Goal: Task Accomplishment & Management: Use online tool/utility

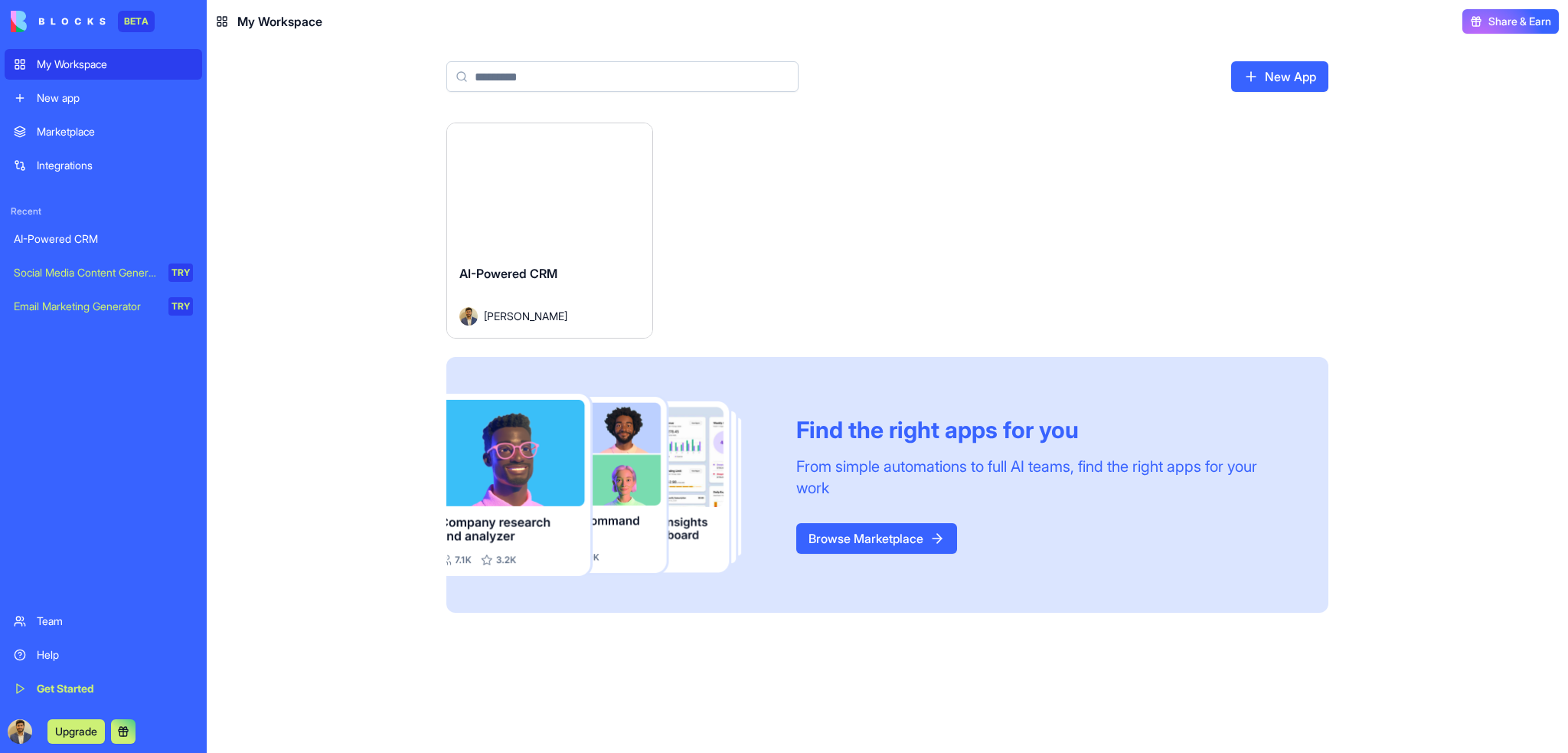
click at [98, 308] on div "Email Marketing Generator" at bounding box center [86, 306] width 144 height 16
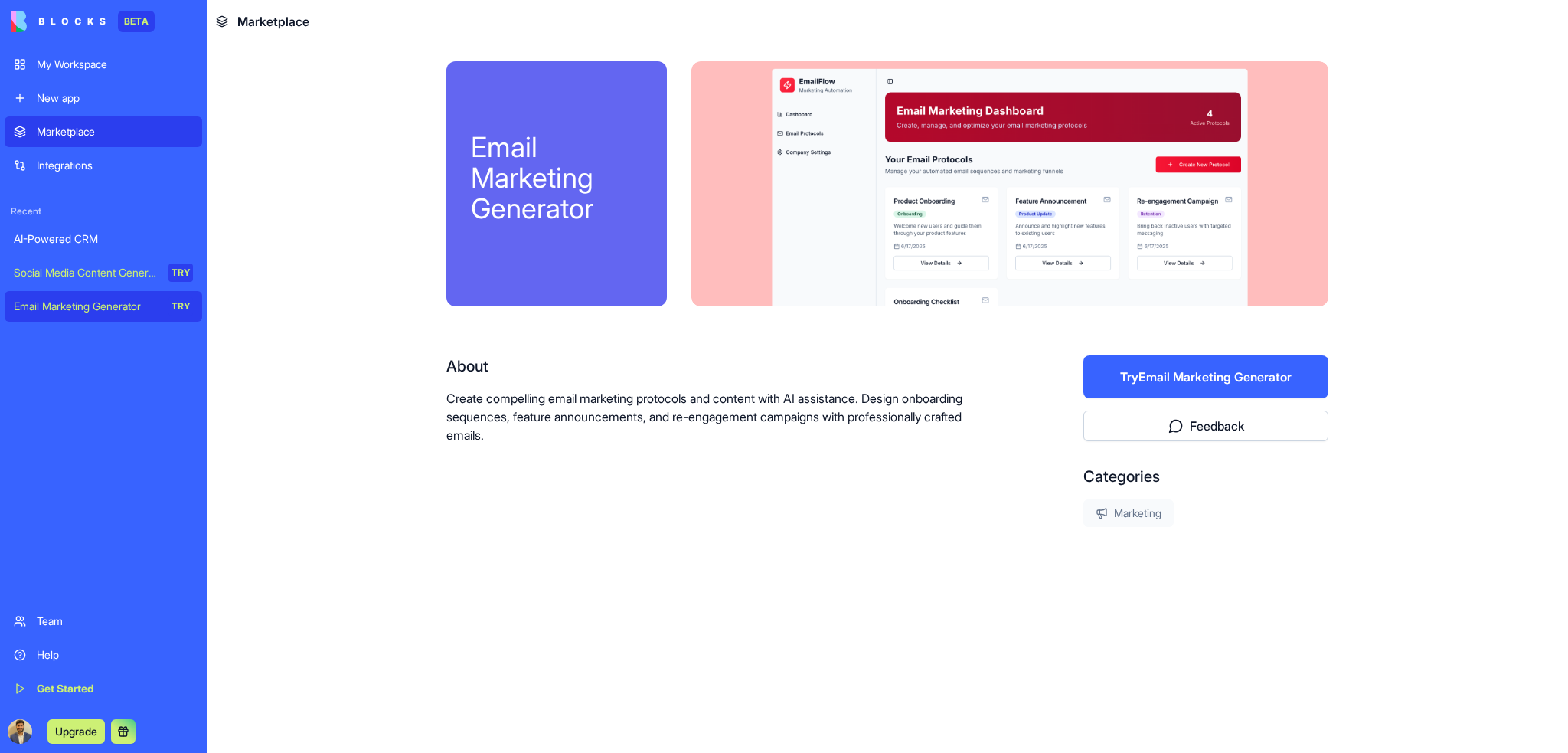
click at [77, 236] on div "AI-Powered CRM" at bounding box center [103, 239] width 179 height 16
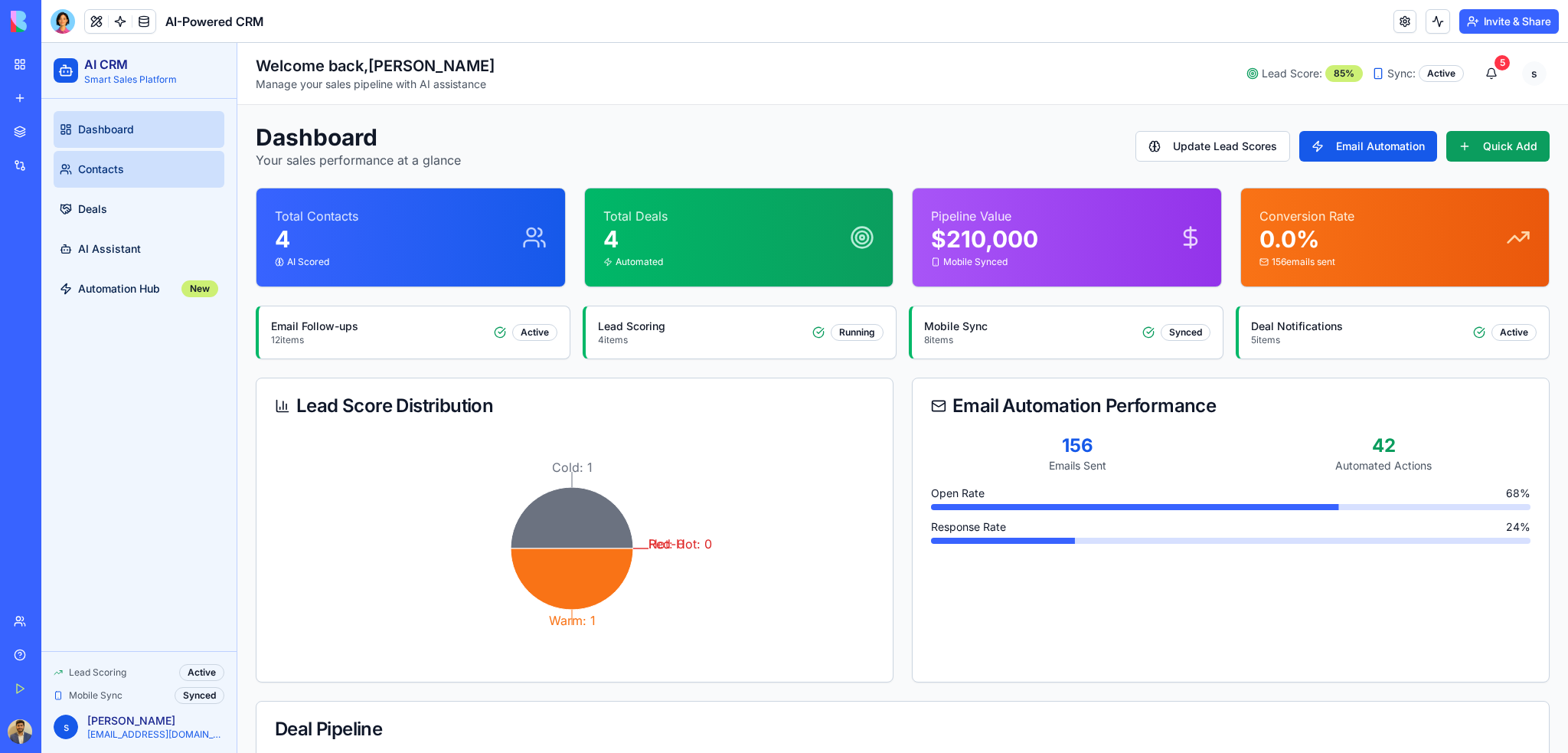
click at [85, 168] on span "Contacts" at bounding box center [100, 169] width 46 height 16
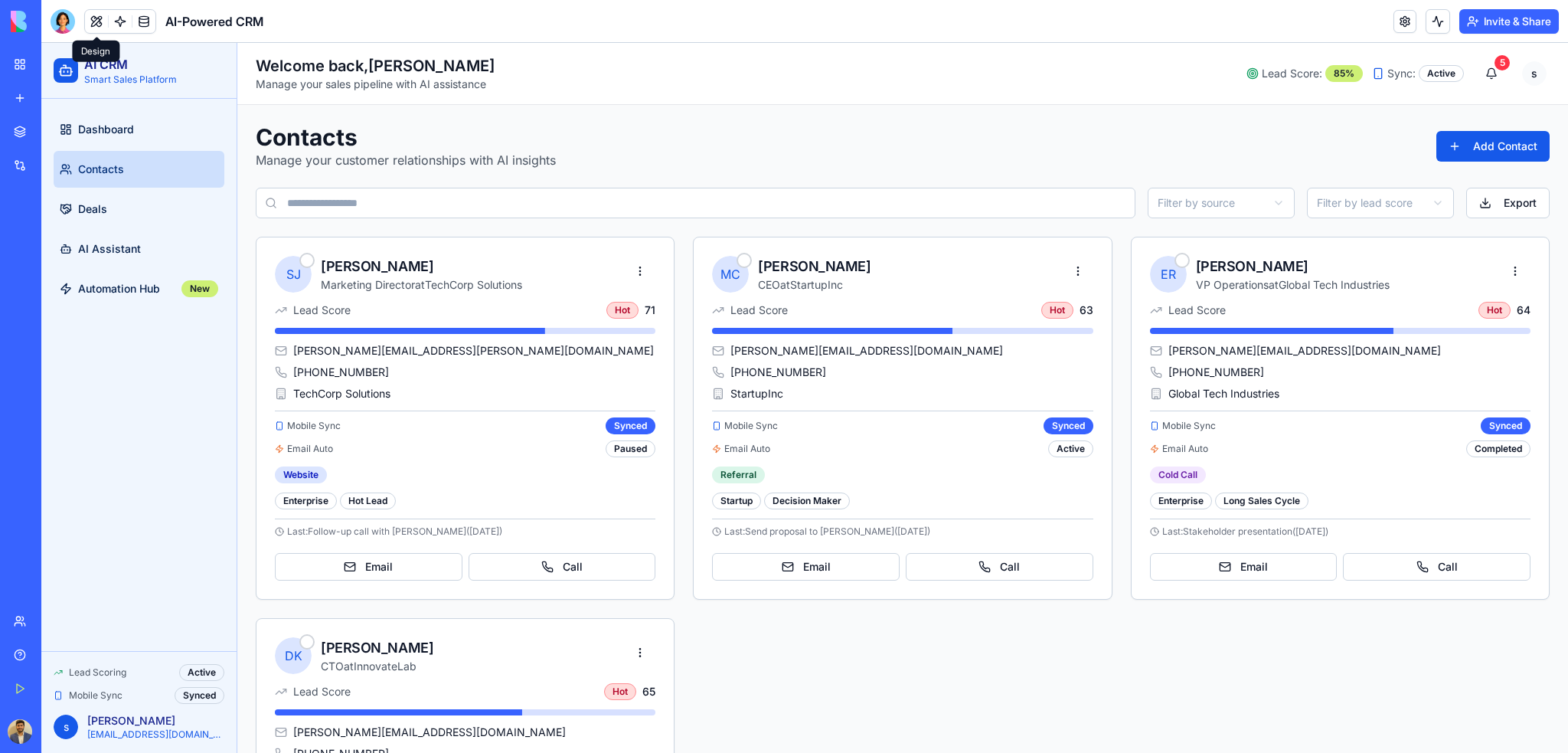
click at [98, 23] on button at bounding box center [95, 21] width 23 height 23
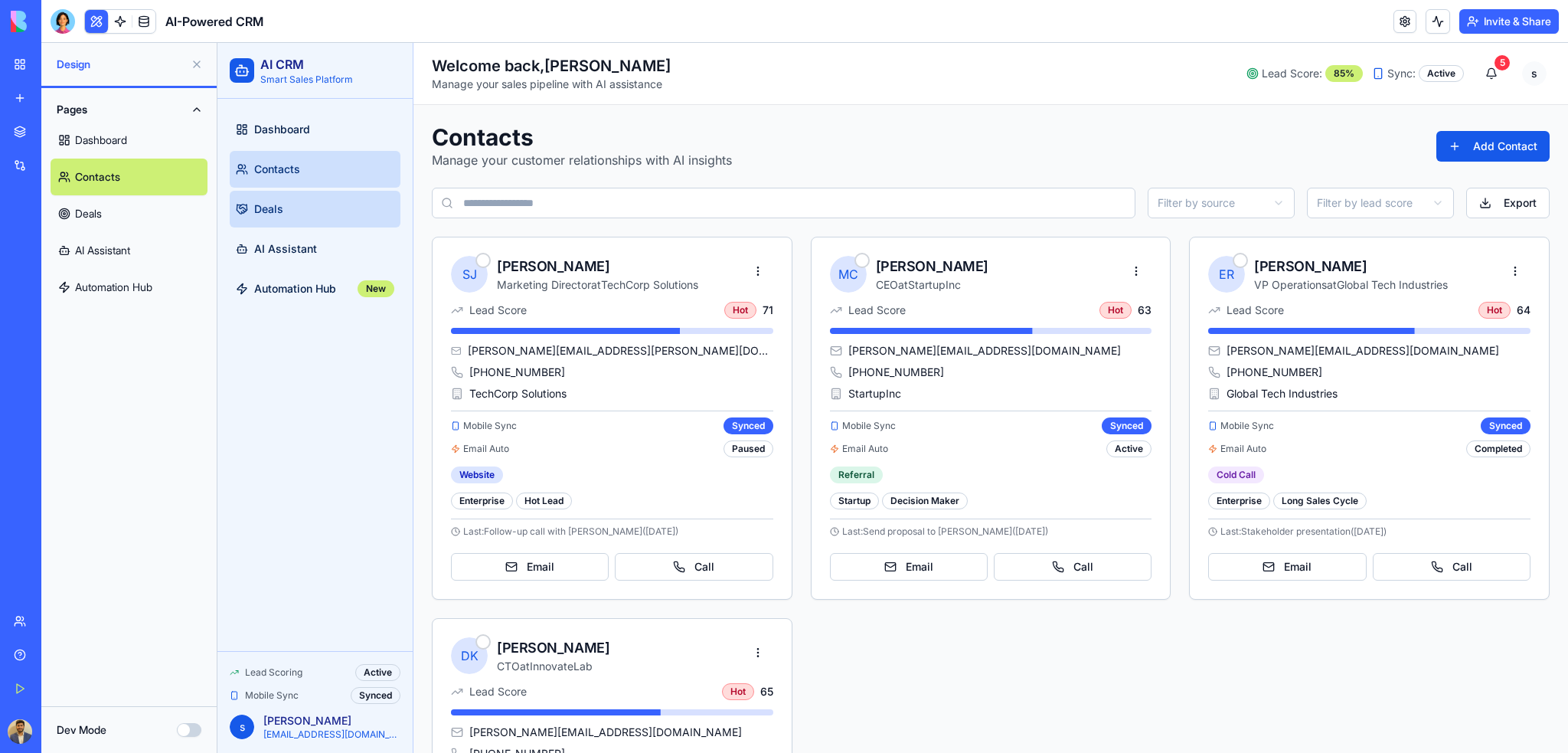
click at [324, 209] on link "Deals" at bounding box center [314, 209] width 170 height 36
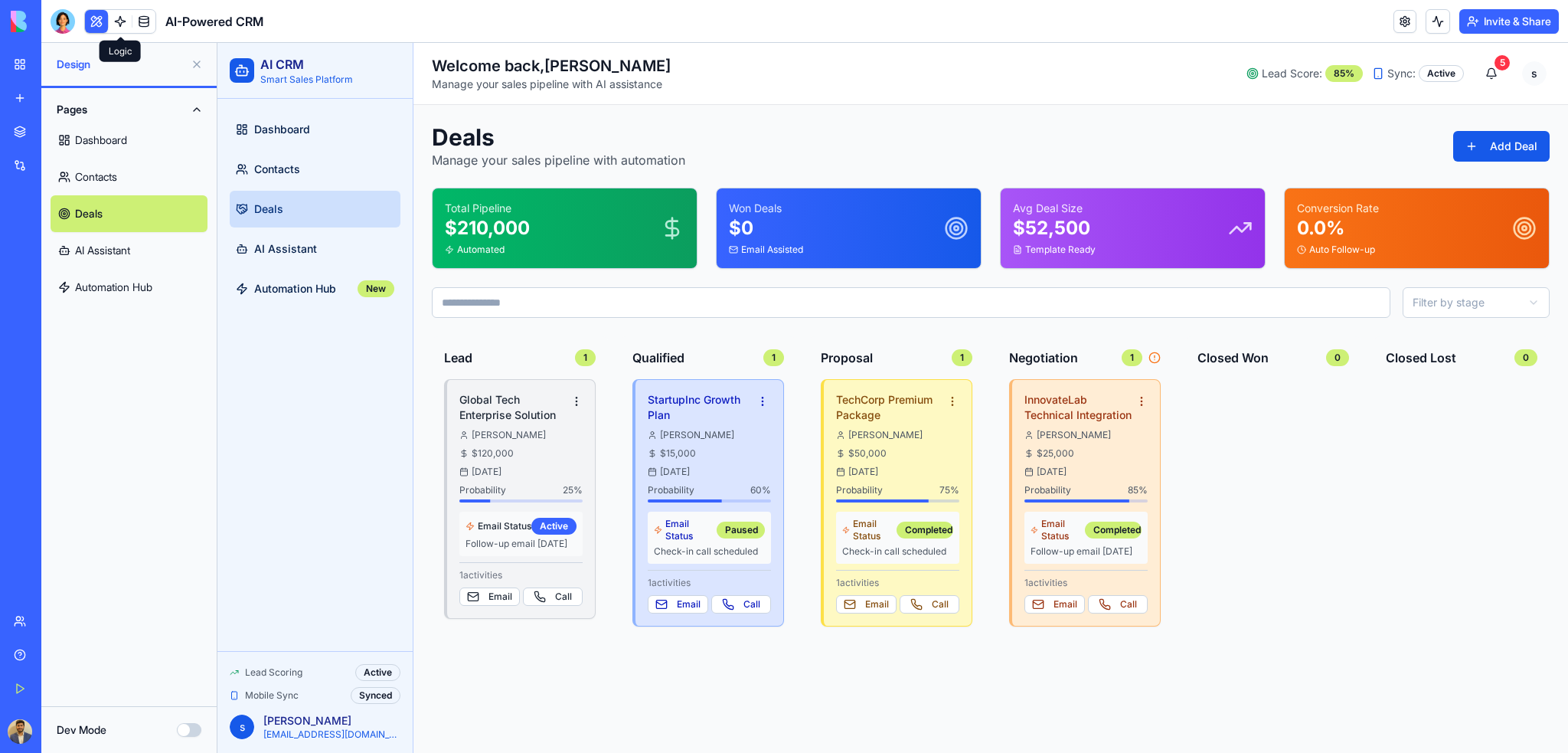
click at [121, 27] on link at bounding box center [119, 21] width 23 height 23
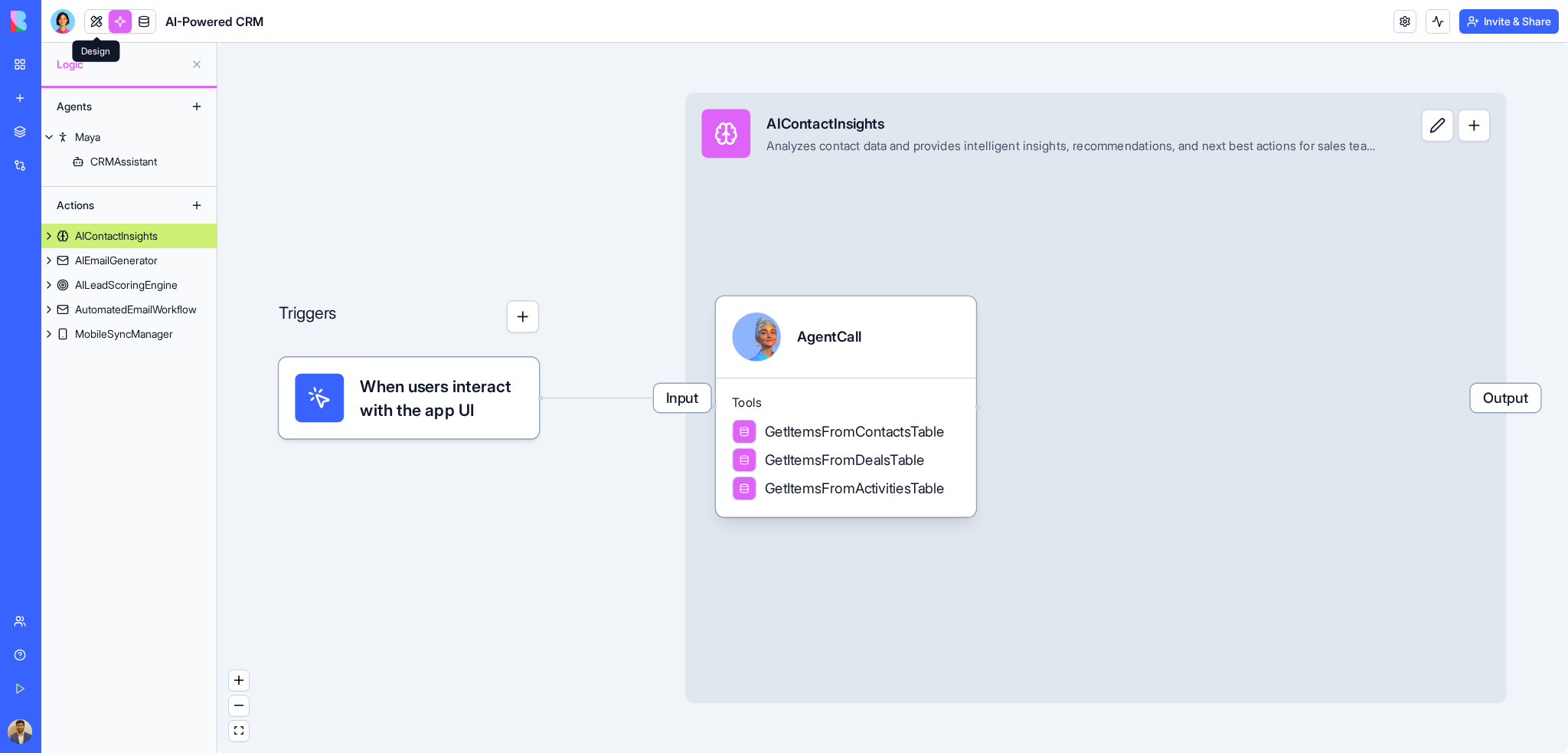
click at [98, 23] on link at bounding box center [95, 21] width 23 height 23
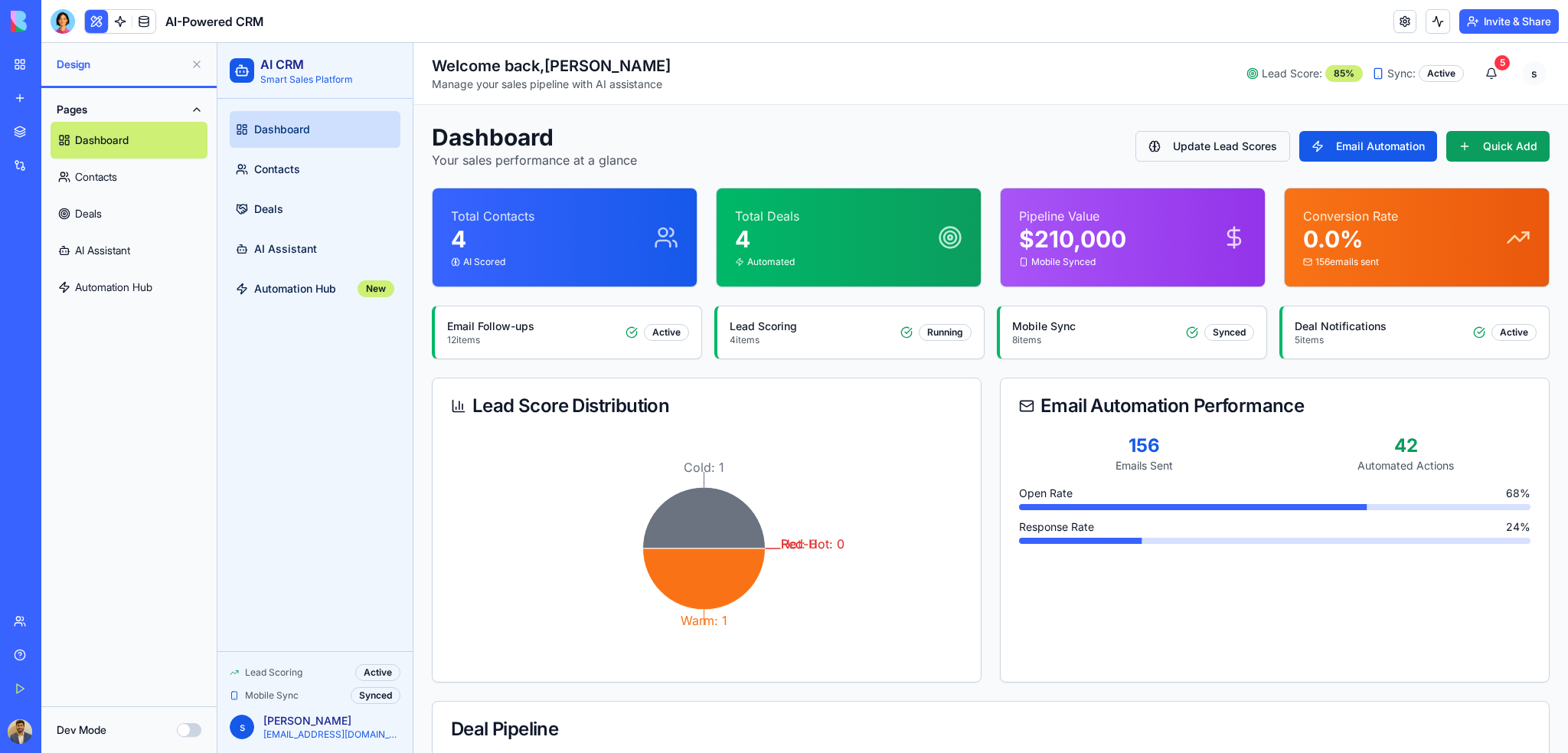
click at [1187, 142] on button "Update Lead Scores" at bounding box center [1212, 146] width 155 height 31
click at [309, 177] on link "Contacts" at bounding box center [314, 168] width 170 height 36
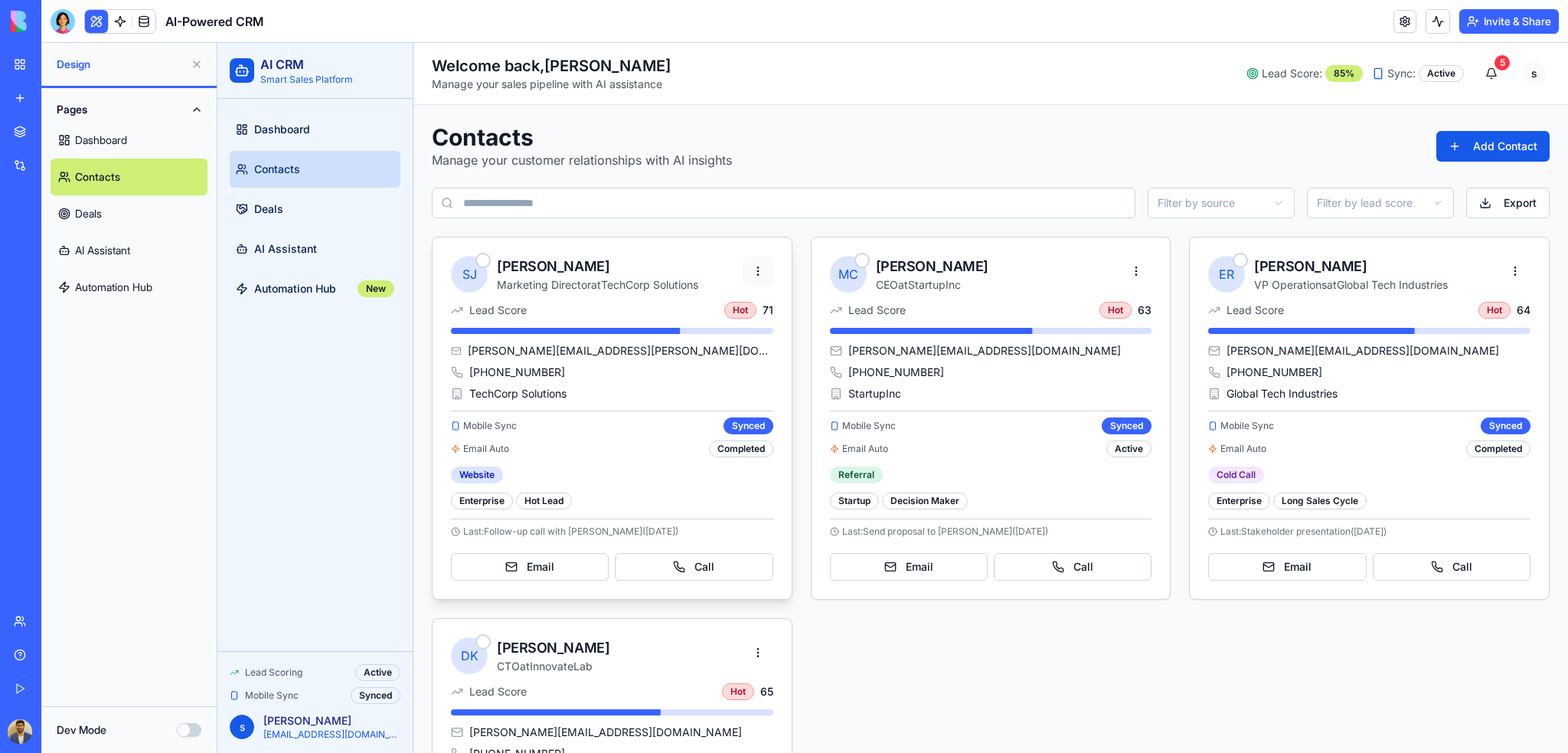
click at [753, 271] on html "AI CRM Smart Sales Platform Dashboard Contacts Deals AI Assistant Automation Hu…" at bounding box center [893, 521] width 1350 height 956
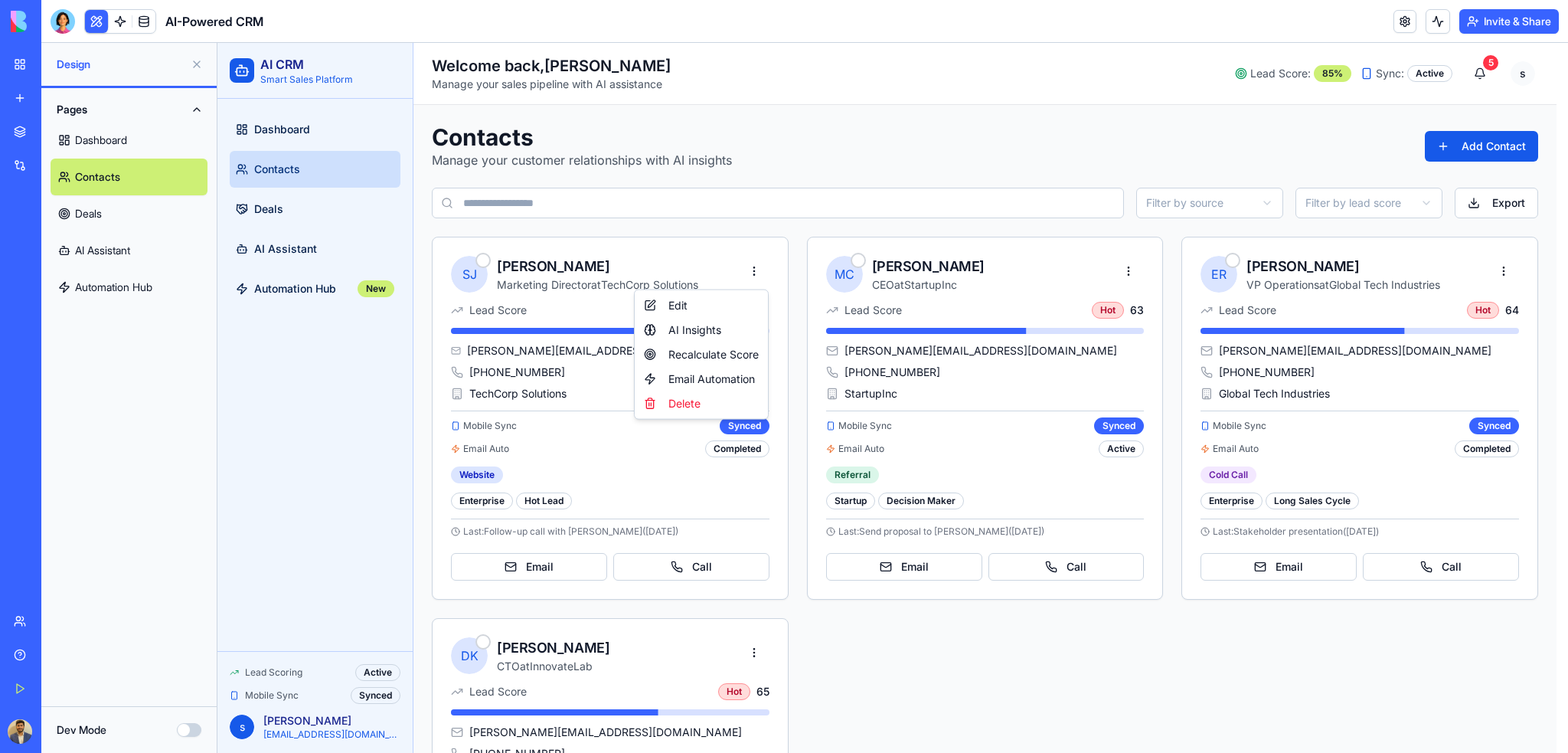
click at [1026, 103] on html "AI CRM Smart Sales Platform Dashboard Contacts Deals AI Assistant Automation Hu…" at bounding box center [893, 521] width 1350 height 956
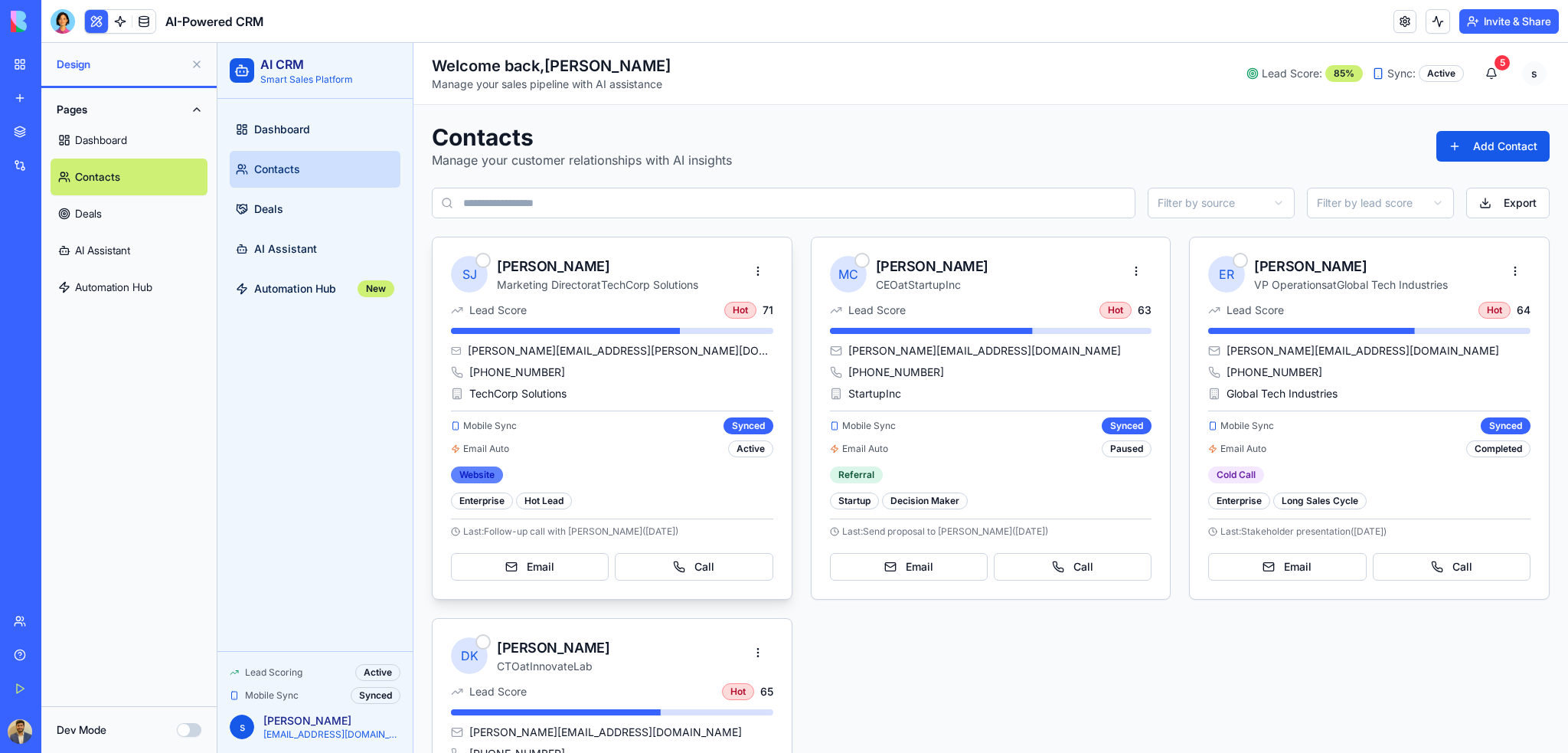
click at [490, 473] on div "Website" at bounding box center [476, 474] width 52 height 17
click at [862, 472] on div "Referral" at bounding box center [856, 474] width 53 height 17
click at [322, 211] on link "Deals" at bounding box center [314, 209] width 170 height 36
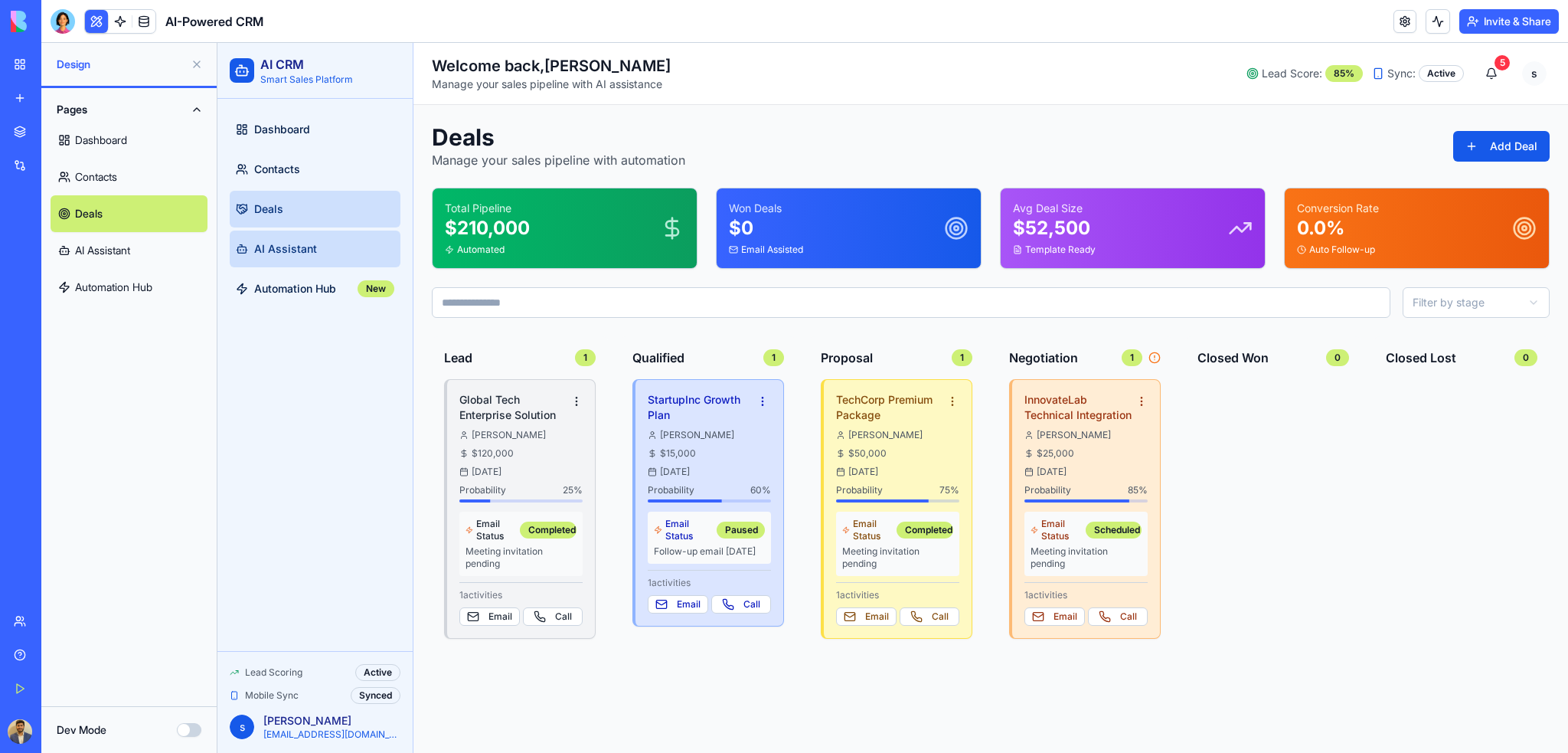
click at [306, 244] on span "AI Assistant" at bounding box center [285, 249] width 63 height 16
